Goal: Task Accomplishment & Management: Use online tool/utility

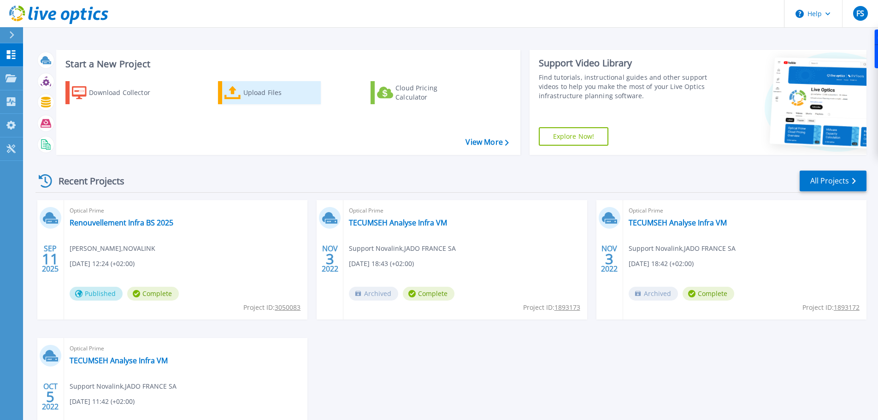
click at [251, 88] on div "Upload Files" at bounding box center [280, 92] width 74 height 18
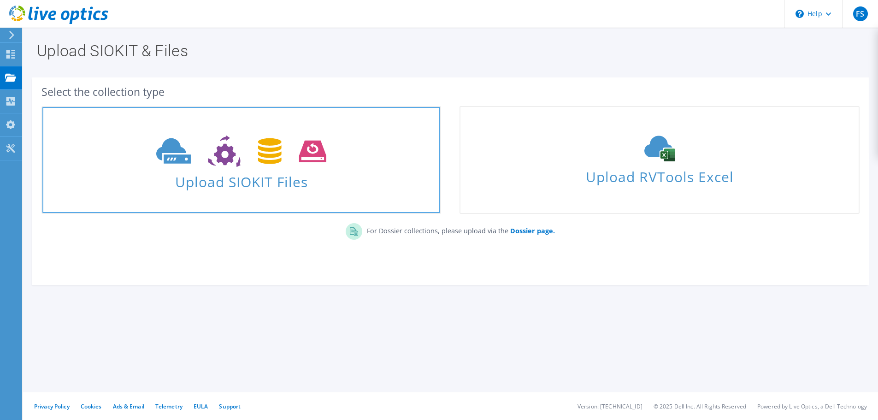
click at [240, 181] on span "Upload SIOKIT Files" at bounding box center [241, 179] width 398 height 20
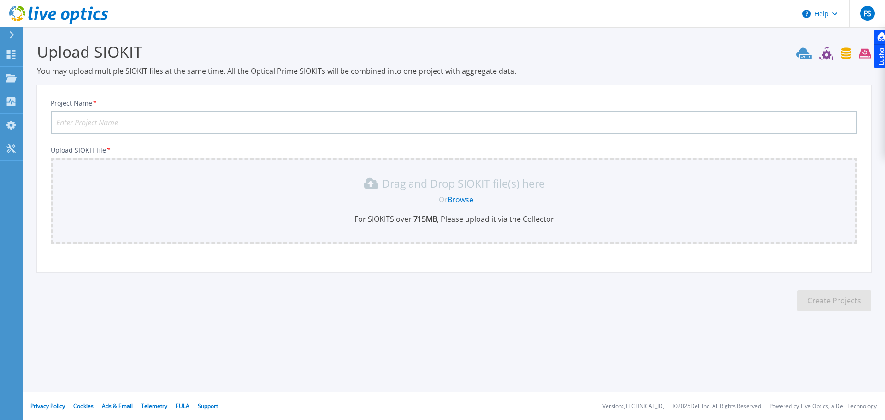
click at [120, 123] on input "Project Name *" at bounding box center [454, 122] width 806 height 23
type input "EMALEC-REFONTE SYSTEMES"
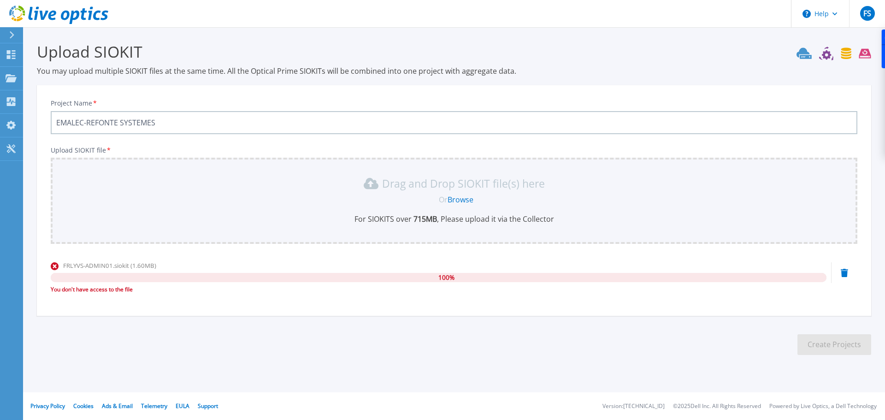
click at [458, 203] on link "Browse" at bounding box center [460, 199] width 26 height 10
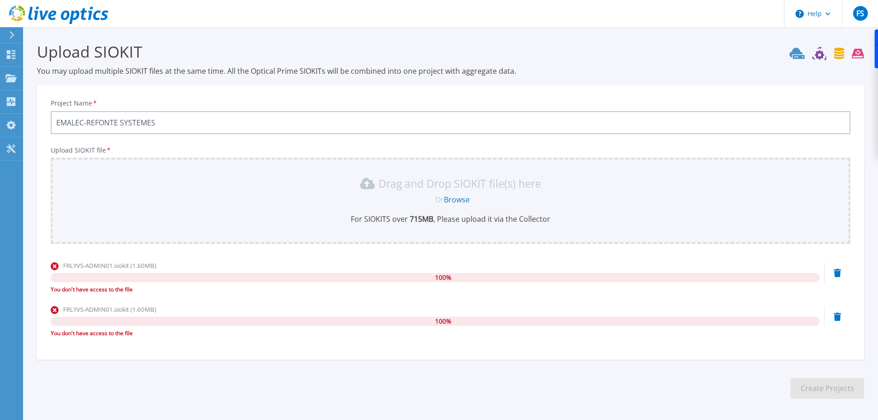
click at [836, 317] on icon at bounding box center [837, 316] width 7 height 8
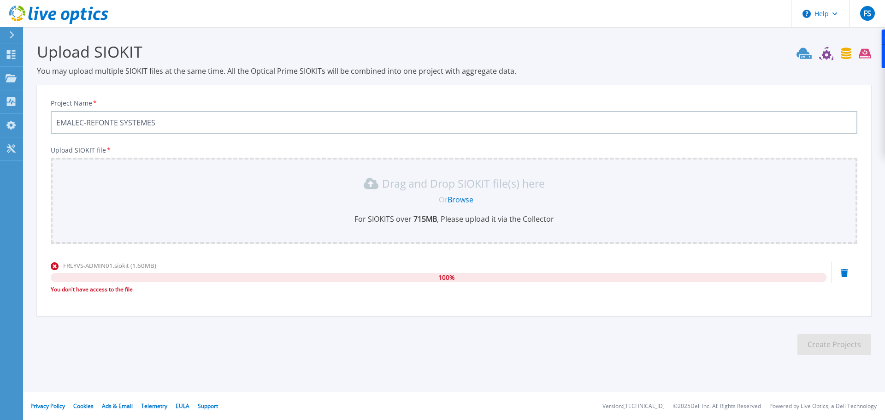
click at [842, 270] on icon at bounding box center [843, 273] width 7 height 8
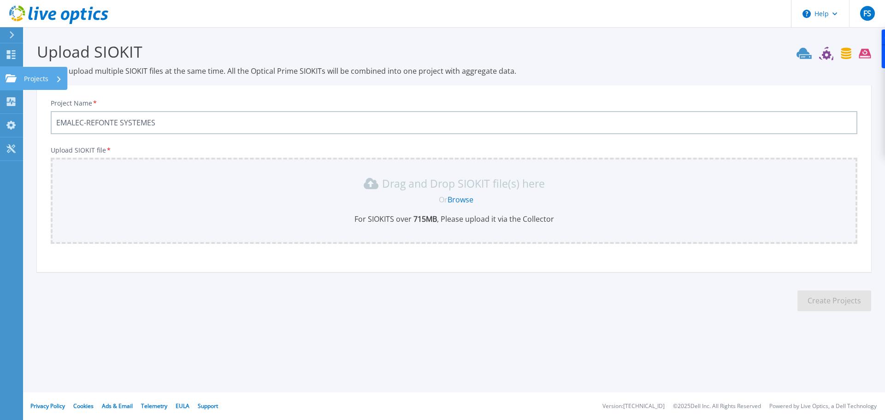
click at [26, 80] on p "Projects" at bounding box center [36, 79] width 24 height 24
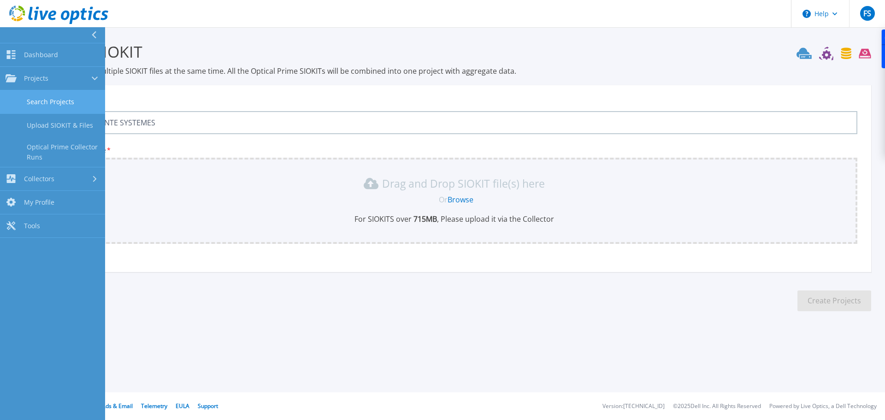
click at [75, 101] on link "Search Projects" at bounding box center [52, 101] width 105 height 23
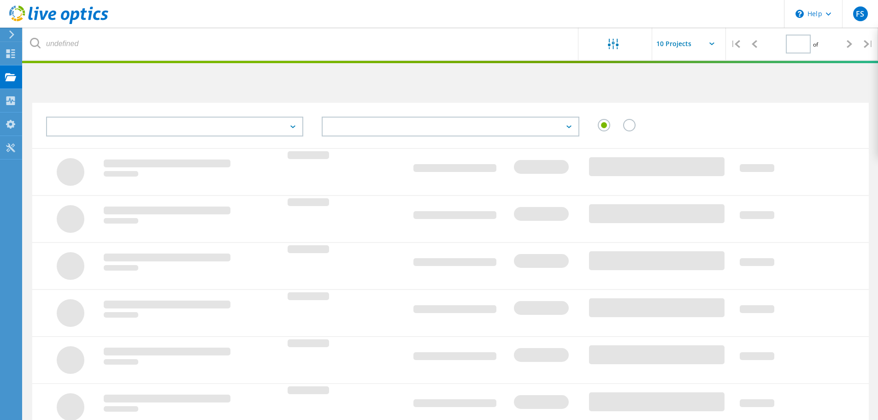
type input "1"
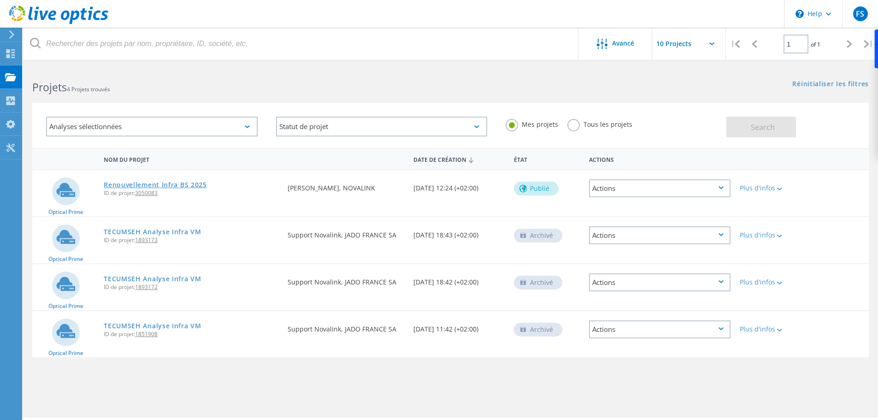
click at [202, 188] on link "Renouvellement Infra BS 2025" at bounding box center [155, 185] width 103 height 6
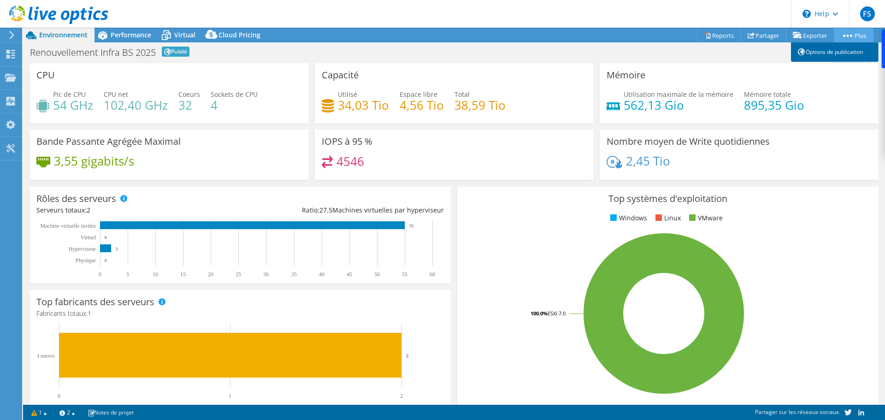
click at [846, 53] on link "Options de publication" at bounding box center [835, 51] width 88 height 19
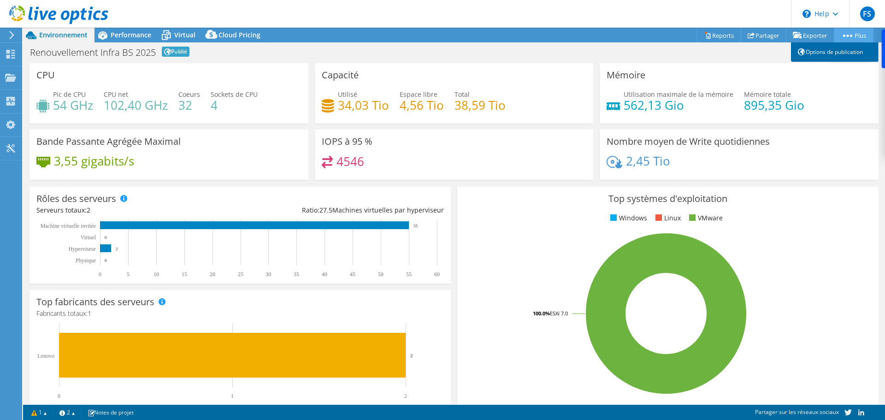
drag, startPoint x: 839, startPoint y: 51, endPoint x: 832, endPoint y: 51, distance: 7.4
click at [839, 51] on link "Options de publication" at bounding box center [835, 51] width 88 height 19
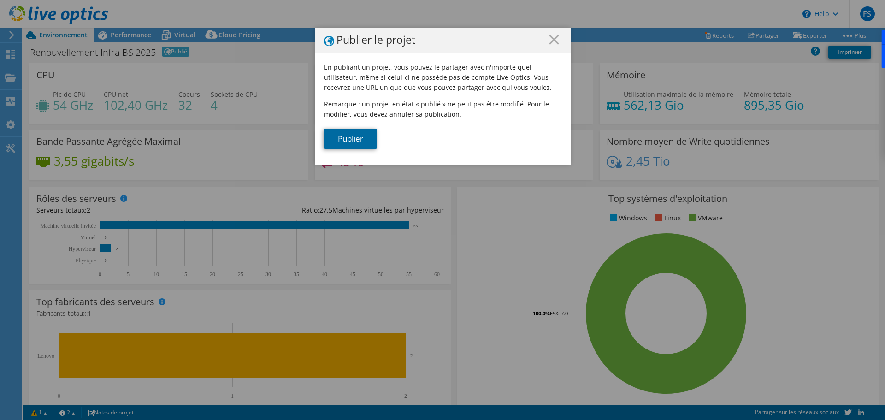
click at [362, 141] on link "Publier" at bounding box center [350, 139] width 53 height 20
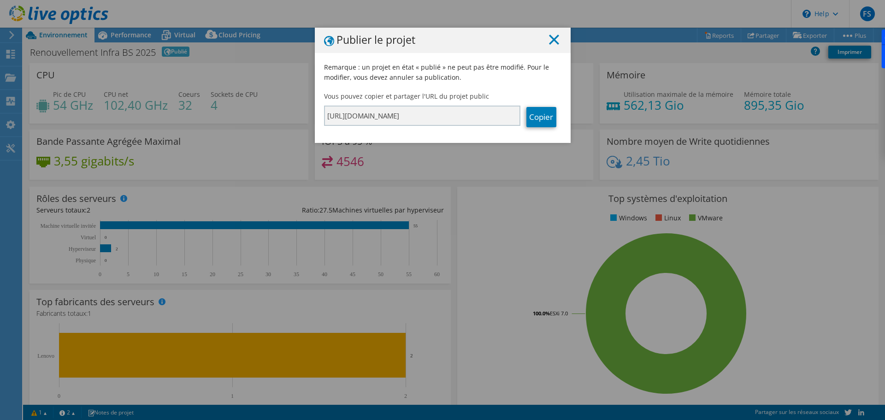
drag, startPoint x: 557, startPoint y: 42, endPoint x: 546, endPoint y: 43, distance: 10.7
click at [556, 42] on h1 "Publier le projet" at bounding box center [442, 41] width 237 height 12
click at [551, 39] on line at bounding box center [553, 39] width 9 height 9
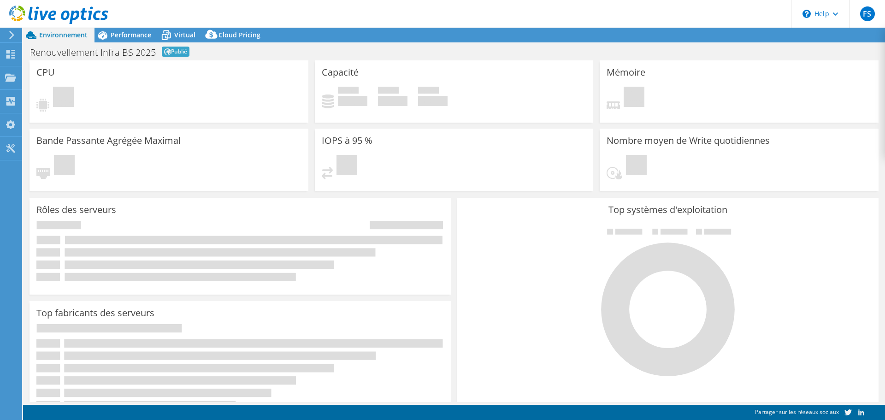
select select "USD"
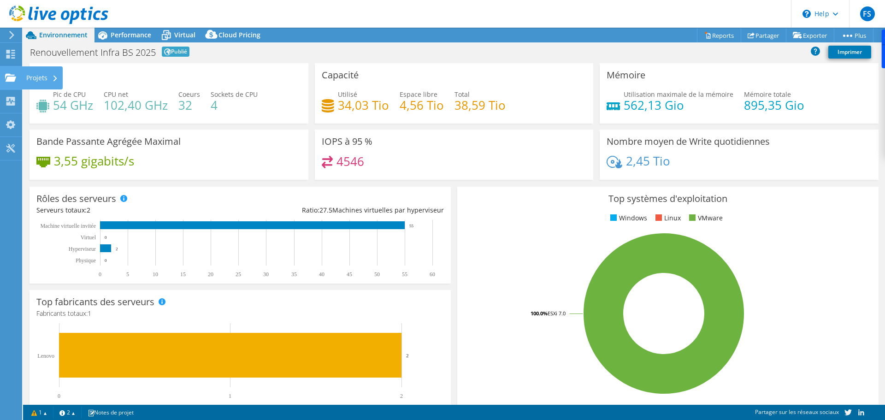
click at [51, 83] on div "Projets" at bounding box center [42, 77] width 41 height 23
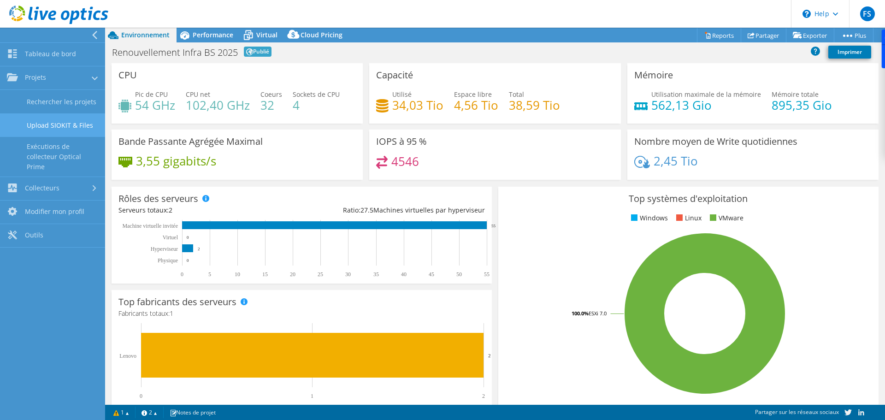
click at [65, 126] on link "Upload SIOKIT & Files" at bounding box center [52, 124] width 105 height 23
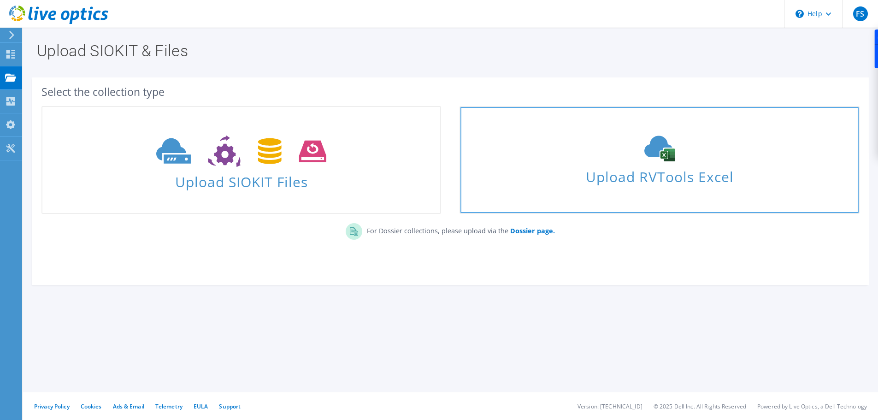
click at [634, 179] on span "Upload RVTools Excel" at bounding box center [659, 174] width 398 height 20
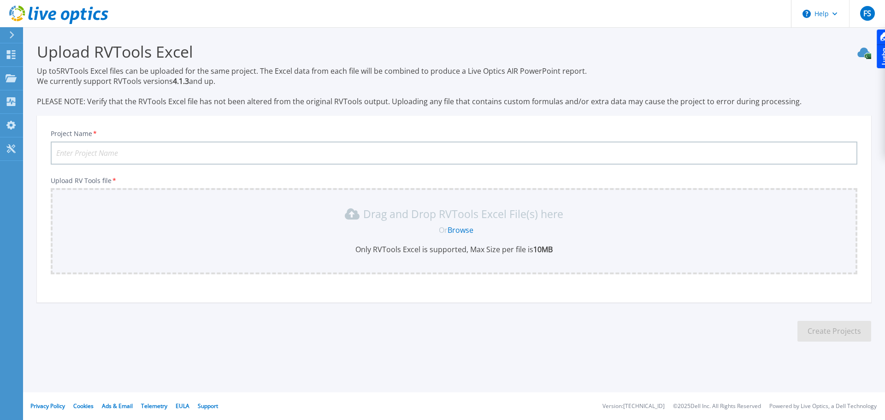
click at [431, 225] on div "Or Browse" at bounding box center [456, 230] width 792 height 10
click at [459, 230] on link "Browse" at bounding box center [460, 230] width 26 height 10
click at [175, 151] on input "Project Name *" at bounding box center [454, 152] width 806 height 23
type input "EMALEC-PROJET2025"
click at [460, 229] on link "Browse" at bounding box center [460, 230] width 26 height 10
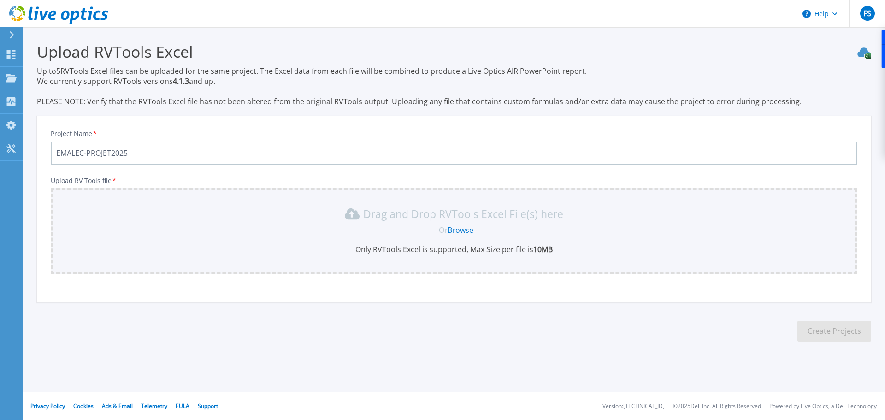
click at [159, 147] on input "EMALEC-PROJET2025" at bounding box center [454, 152] width 806 height 23
click at [33, 81] on p "Projects" at bounding box center [36, 79] width 24 height 24
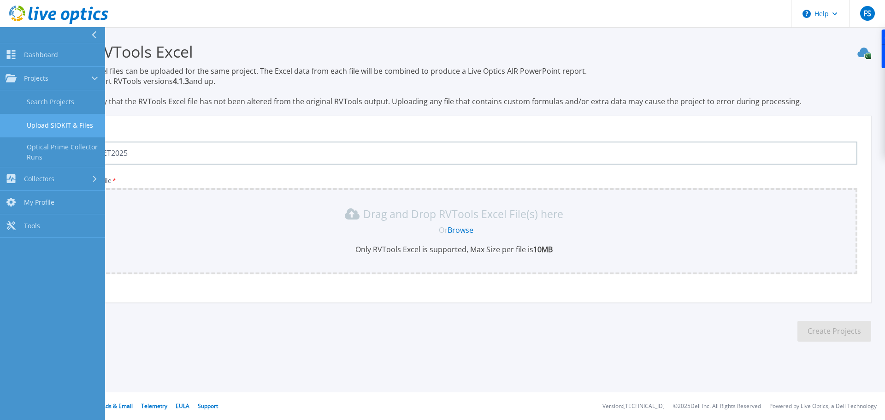
click at [64, 126] on link "Upload SIOKIT & Files" at bounding box center [52, 125] width 105 height 23
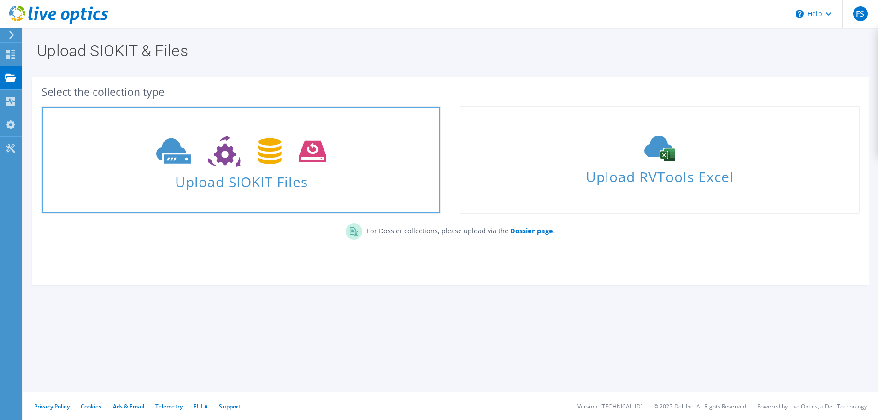
click at [265, 167] on span at bounding box center [241, 150] width 398 height 39
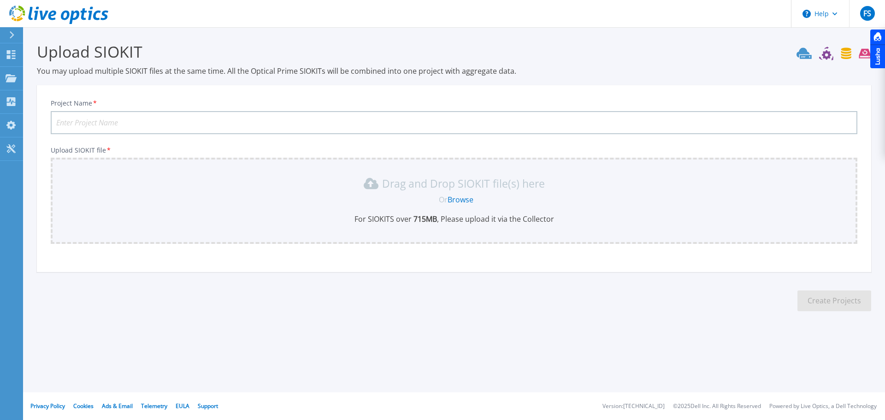
click at [235, 117] on input "Project Name *" at bounding box center [454, 122] width 806 height 23
paste input "EMALEC-PROJET2025"
type input "EMALEC-PROJET2025"
